Goal: Information Seeking & Learning: Learn about a topic

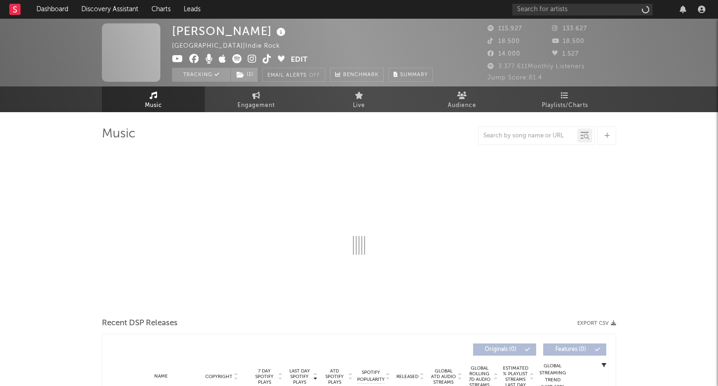
select select "6m"
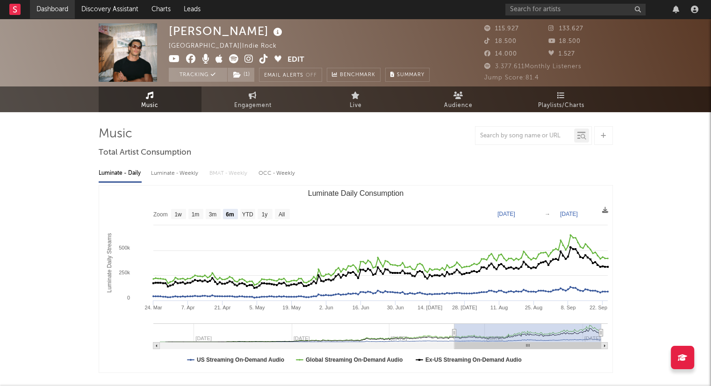
click at [54, 7] on link "Dashboard" at bounding box center [52, 9] width 45 height 19
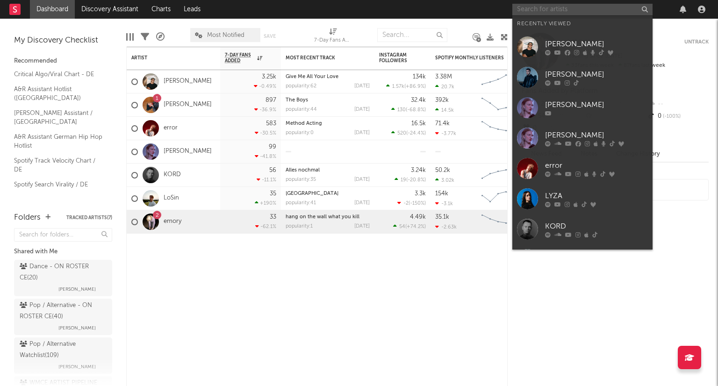
click at [543, 8] on input "text" at bounding box center [582, 10] width 140 height 12
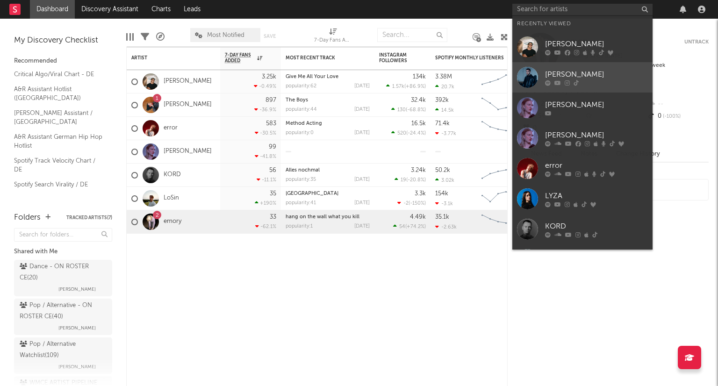
click at [576, 70] on div "ADRIAN" at bounding box center [596, 74] width 103 height 11
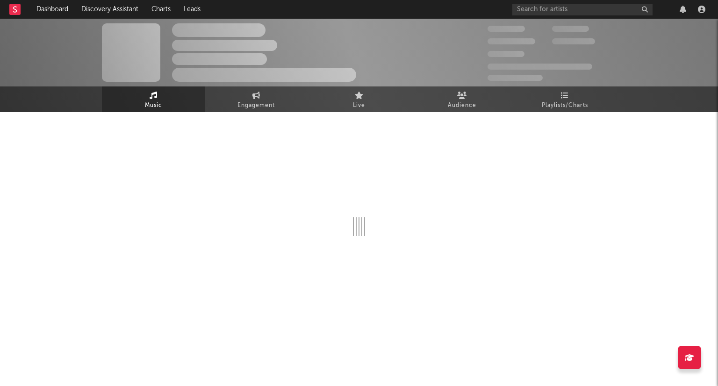
select select "1w"
